Goal: Transaction & Acquisition: Purchase product/service

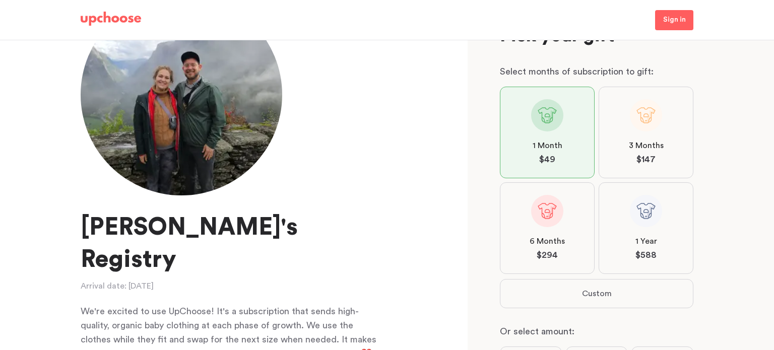
scroll to position [54, 0]
click at [645, 221] on span at bounding box center [646, 213] width 32 height 32
click at [0, 0] on input "1 Year $ 588" at bounding box center [0, 0] width 0 height 0
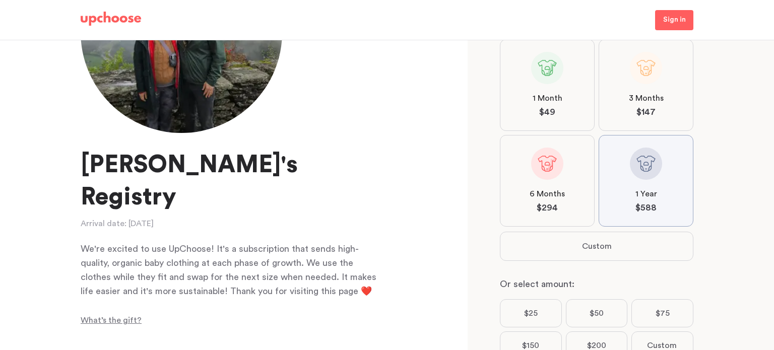
scroll to position [102, 0]
click at [557, 119] on label "1 Month $ 49" at bounding box center [547, 87] width 95 height 92
click at [0, 0] on input "1 Month $ 49" at bounding box center [0, 0] width 0 height 0
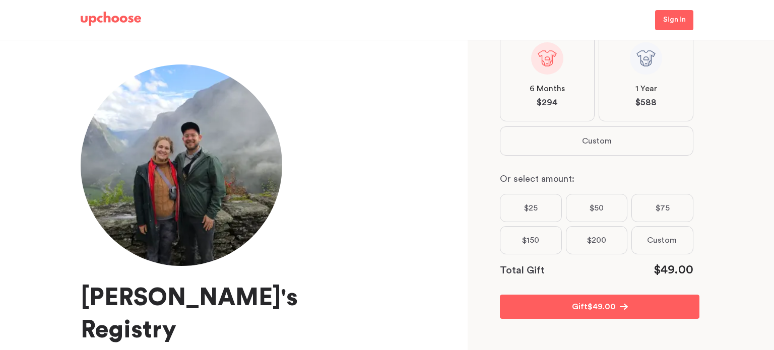
scroll to position [0, 0]
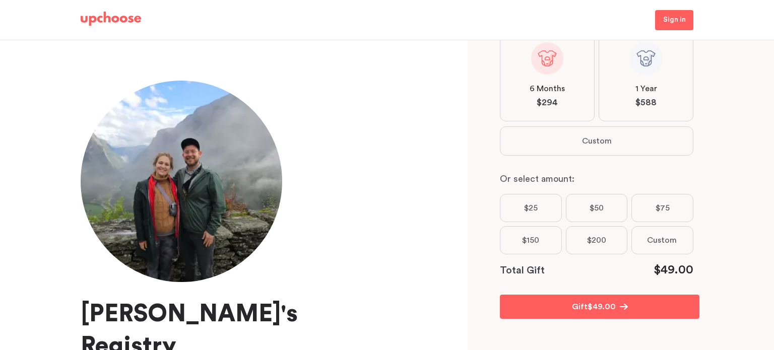
click at [123, 15] on img at bounding box center [111, 19] width 60 height 14
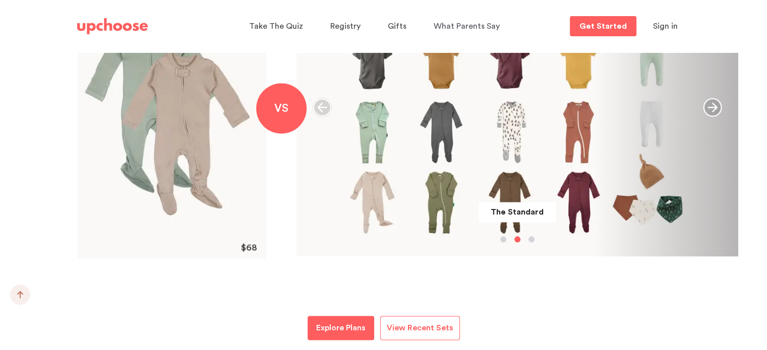
scroll to position [1240, 0]
click at [335, 326] on p "Explore Plans" at bounding box center [340, 328] width 49 height 12
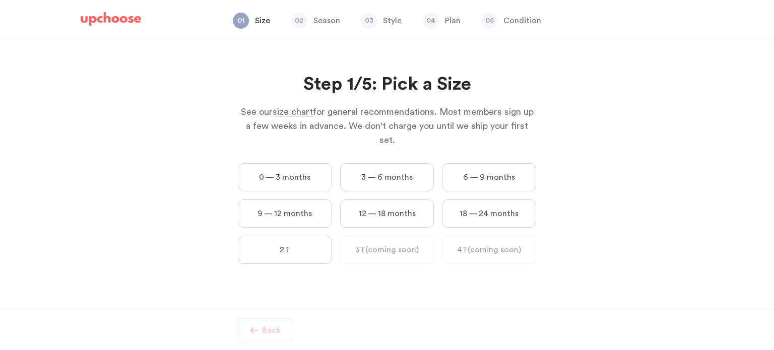
click at [310, 163] on label "0 — 3 months" at bounding box center [285, 177] width 94 height 28
click at [0, 0] on months "0 — 3 months" at bounding box center [0, 0] width 0 height 0
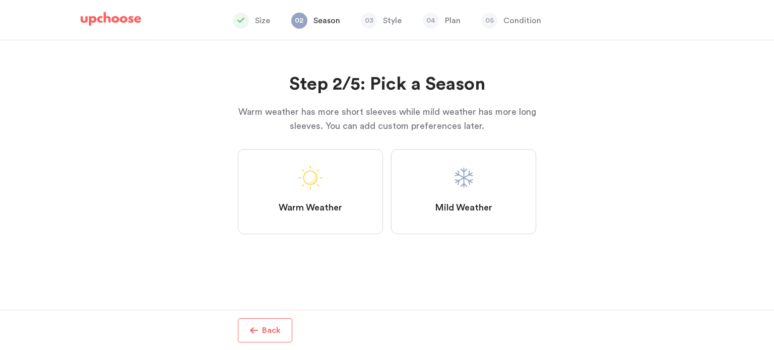
click at [423, 159] on label "Mild Weather" at bounding box center [463, 191] width 145 height 85
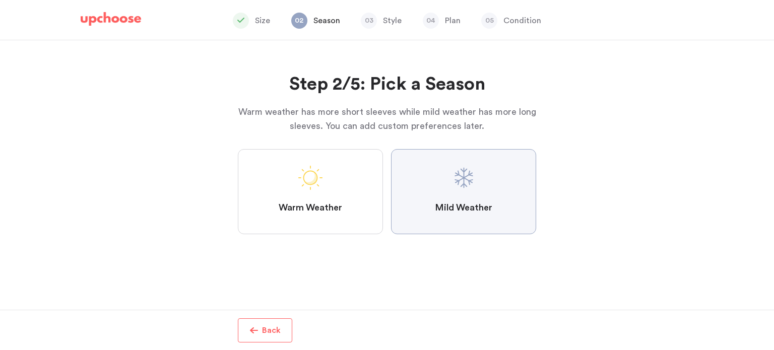
click at [0, 0] on Weather "Mild Weather" at bounding box center [0, 0] width 0 height 0
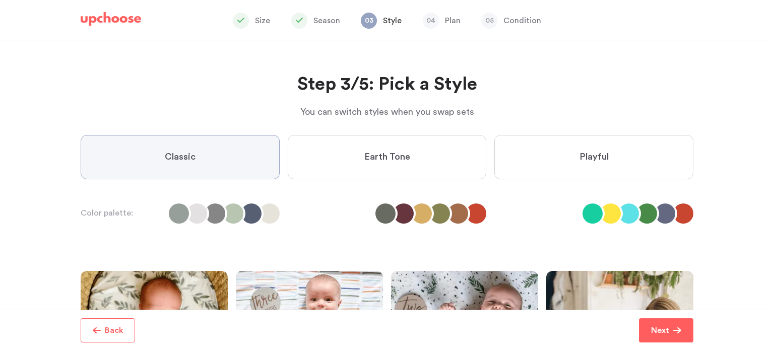
click at [423, 159] on label "Earth Tone" at bounding box center [387, 157] width 199 height 44
click at [0, 0] on Tone "Earth Tone" at bounding box center [0, 0] width 0 height 0
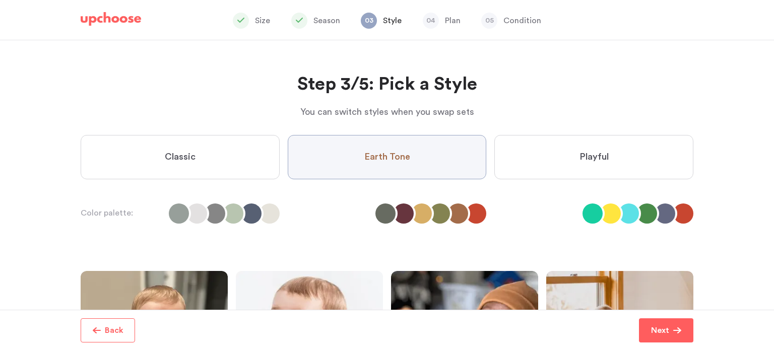
click at [550, 159] on label "Playful" at bounding box center [594, 157] width 199 height 44
click at [0, 0] on input "Playful" at bounding box center [0, 0] width 0 height 0
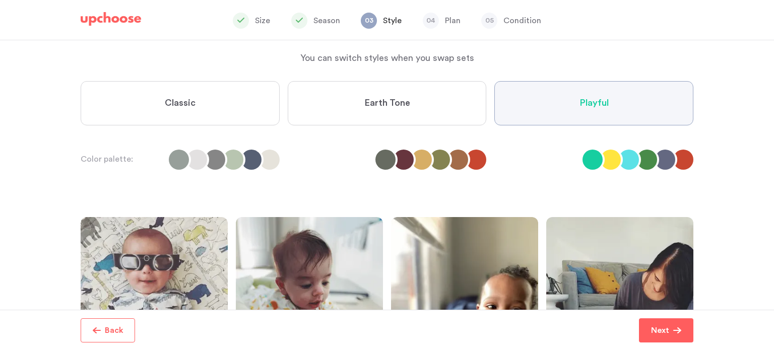
scroll to position [50, 0]
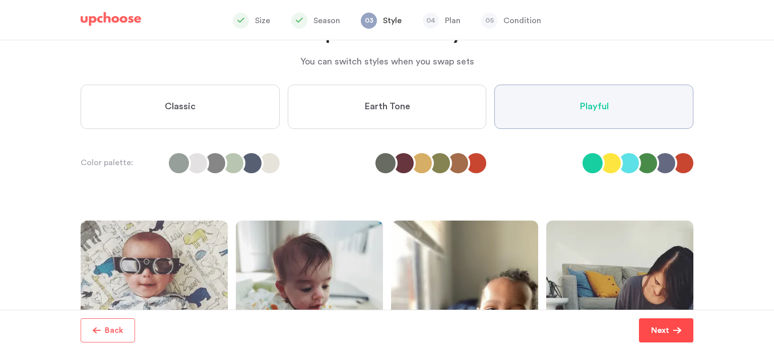
click at [645, 332] on button "Next" at bounding box center [666, 331] width 54 height 24
